Goal: Information Seeking & Learning: Find specific fact

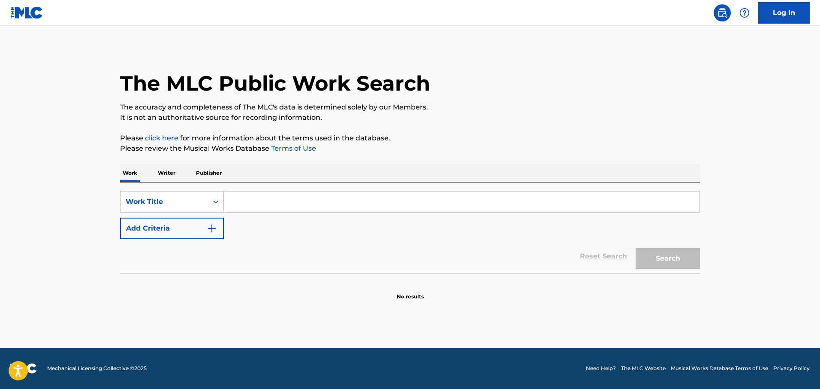
click at [257, 201] on input "Search Form" at bounding box center [462, 201] width 476 height 21
type input "T"
click at [212, 223] on img "Search Form" at bounding box center [212, 228] width 10 height 10
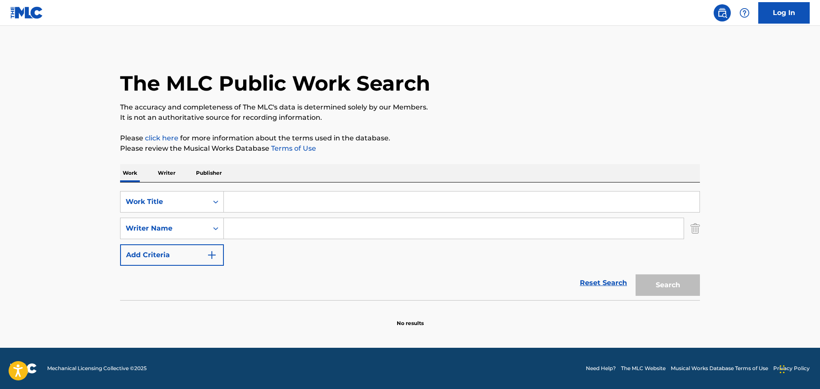
click at [256, 228] on input "Search Form" at bounding box center [454, 228] width 460 height 21
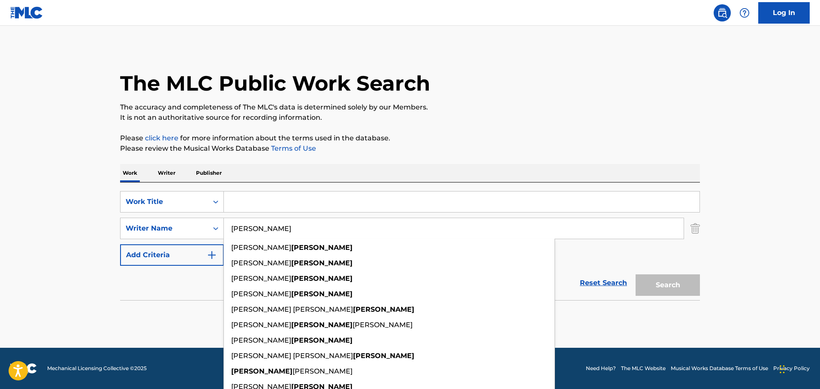
type input "[PERSON_NAME]"
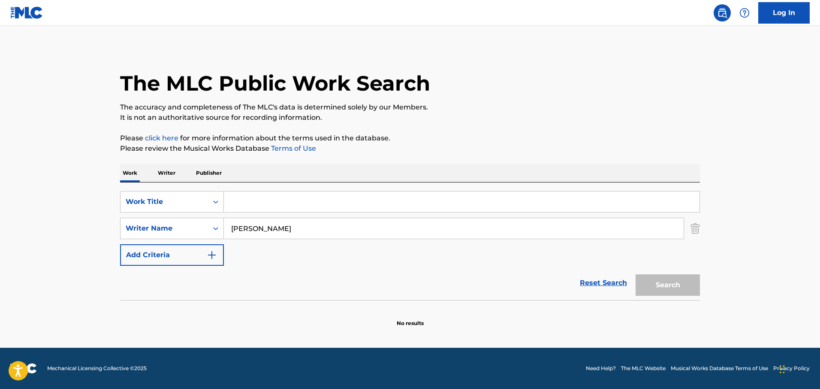
click at [266, 200] on input "Search Form" at bounding box center [462, 201] width 476 height 21
type input "T"
type input "t"
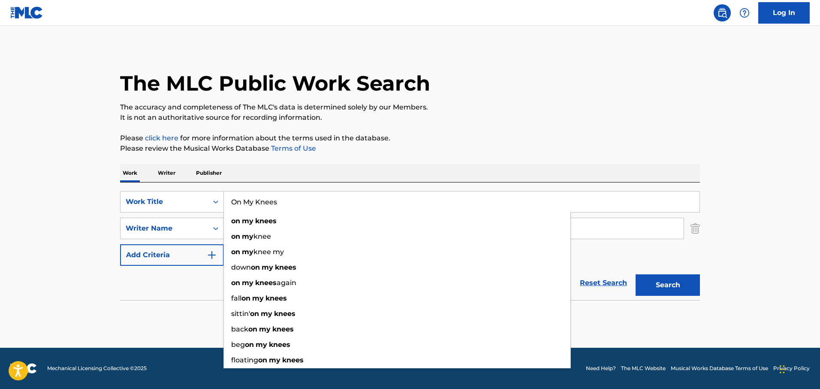
type input "On My Knees"
click at [636, 274] on button "Search" at bounding box center [668, 284] width 64 height 21
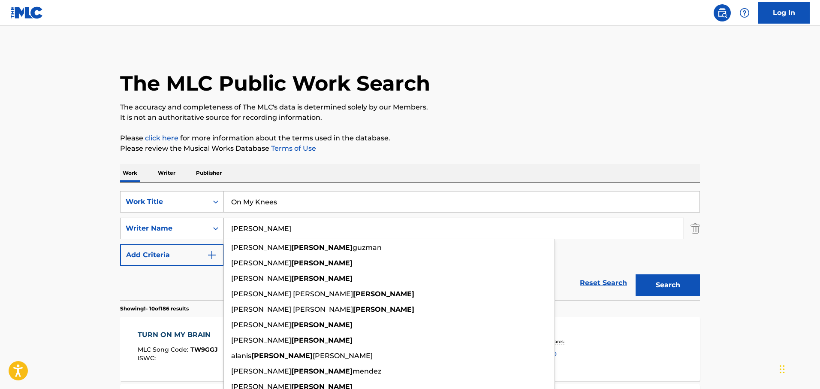
drag, startPoint x: 284, startPoint y: 230, endPoint x: 208, endPoint y: 227, distance: 76.0
click at [208, 227] on div "SearchWithCriteriaa8a22786-9ec2-46ce-8623-4451c199cd09 Writer Name [PERSON_NAME…" at bounding box center [410, 227] width 580 height 21
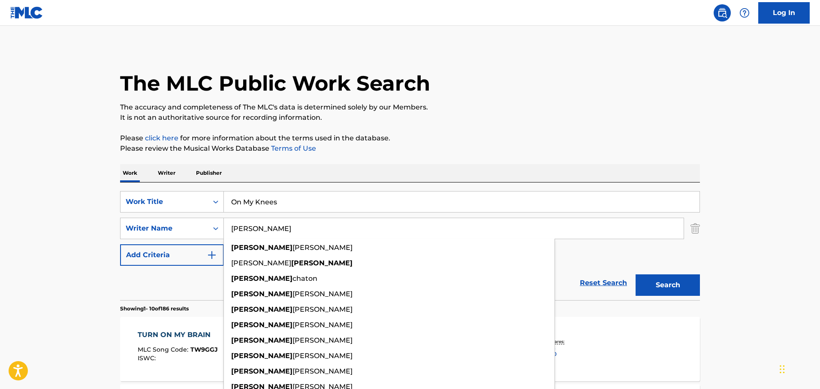
click at [636, 274] on button "Search" at bounding box center [668, 284] width 64 height 21
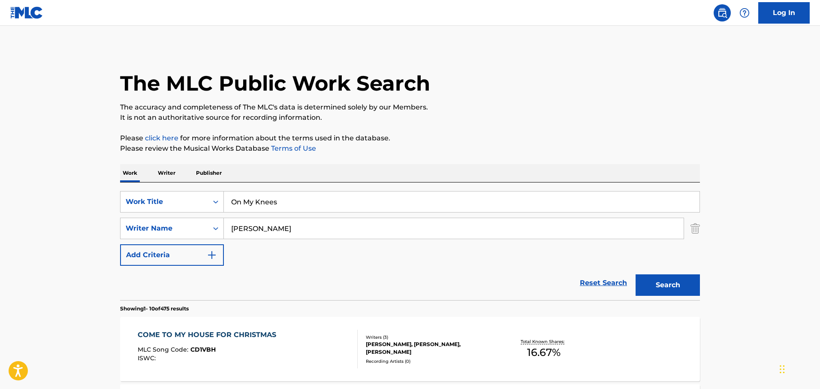
drag, startPoint x: 262, startPoint y: 228, endPoint x: 236, endPoint y: 229, distance: 25.8
click at [236, 229] on input "[PERSON_NAME]" at bounding box center [454, 228] width 460 height 21
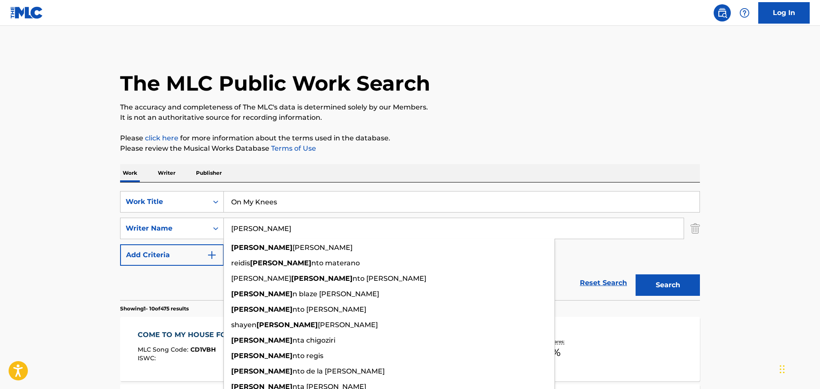
click at [636, 274] on button "Search" at bounding box center [668, 284] width 64 height 21
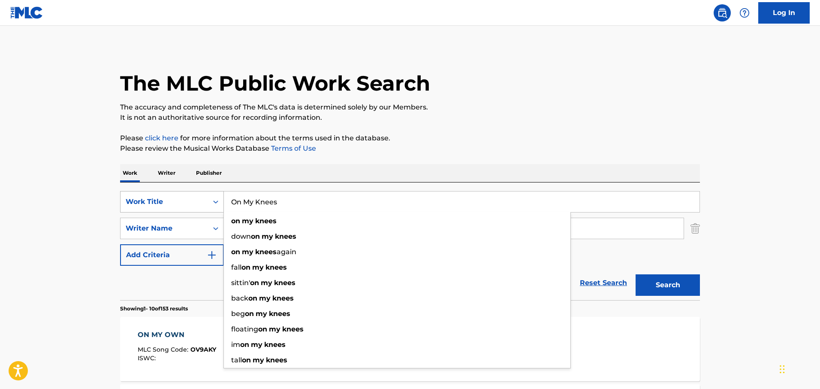
drag, startPoint x: 284, startPoint y: 202, endPoint x: 214, endPoint y: 205, distance: 70.0
click at [214, 205] on div "SearchWithCriteriabd37494e-b1fd-4172-90a5-7b92c405b12e Work Title On My Knees o…" at bounding box center [410, 201] width 580 height 21
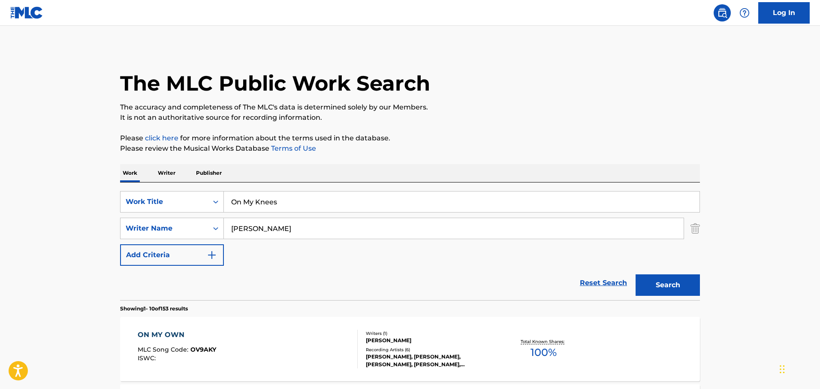
click at [410, 147] on p "Please review the Musical Works Database Terms of Use" at bounding box center [410, 148] width 580 height 10
drag, startPoint x: 263, startPoint y: 230, endPoint x: 198, endPoint y: 225, distance: 65.0
click at [199, 226] on div "SearchWithCriteriaa8a22786-9ec2-46ce-8623-4451c199cd09 Writer Name [PERSON_NAME]" at bounding box center [410, 227] width 580 height 21
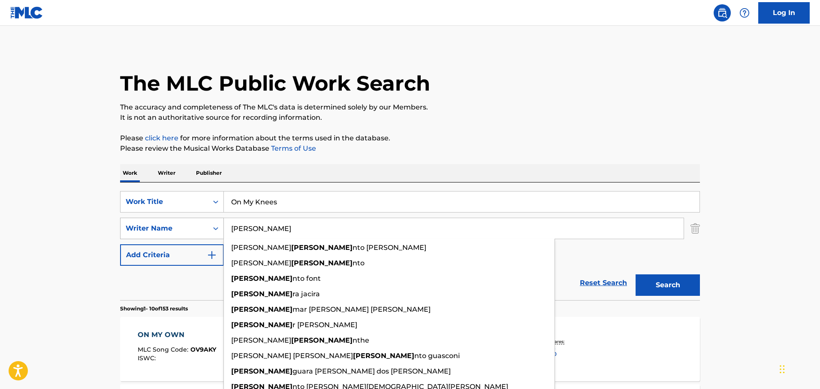
paste input "[PERSON_NAME]"
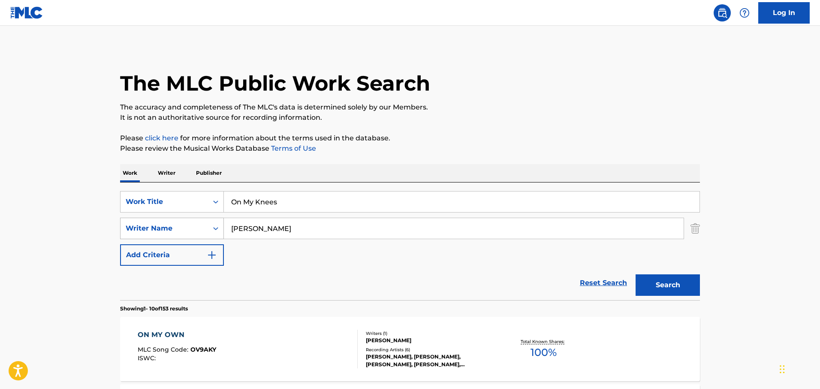
type input "[PERSON_NAME]"
click at [636, 274] on button "Search" at bounding box center [668, 284] width 64 height 21
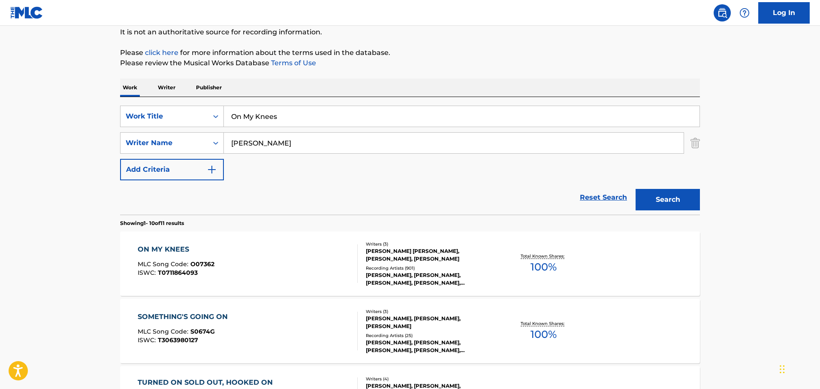
scroll to position [86, 0]
click at [157, 247] on div "ON MY KNEES" at bounding box center [176, 249] width 77 height 10
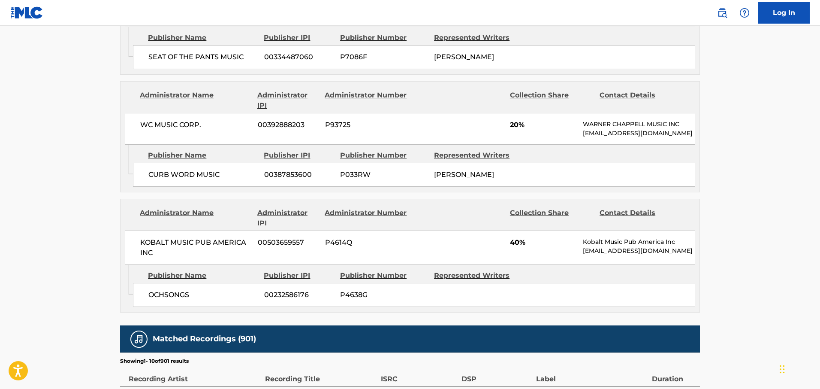
scroll to position [601, 0]
